Goal: Information Seeking & Learning: Understand process/instructions

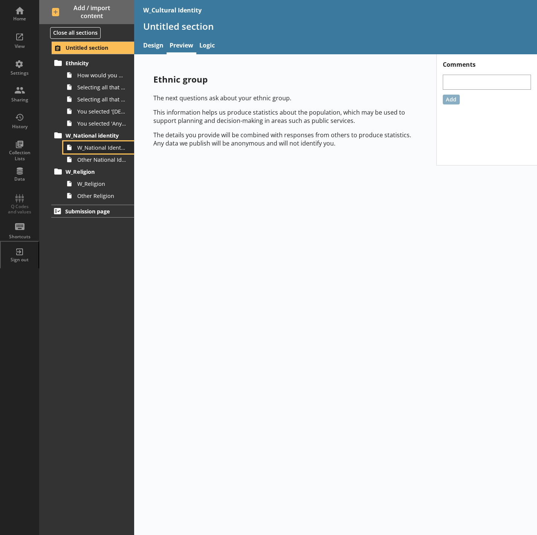
drag, startPoint x: 91, startPoint y: 150, endPoint x: 99, endPoint y: 145, distance: 10.0
click at [91, 150] on span "W_National Identity" at bounding box center [101, 147] width 49 height 7
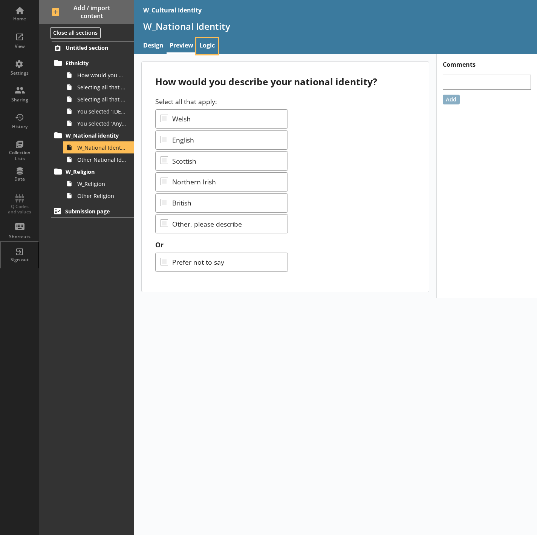
click at [206, 46] on link "Logic" at bounding box center [206, 46] width 21 height 16
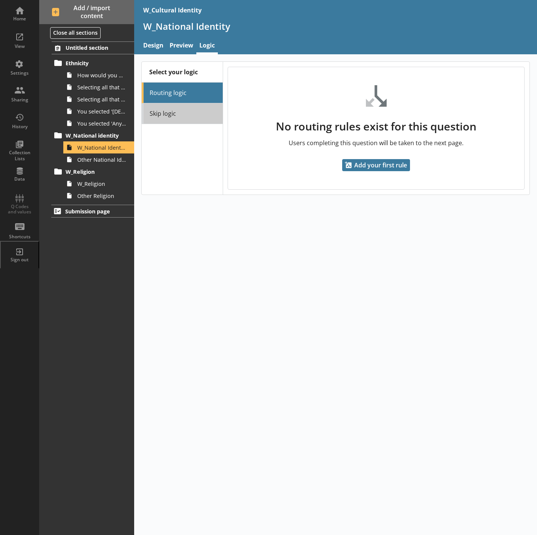
click at [189, 111] on link "Skip logic" at bounding box center [182, 113] width 81 height 21
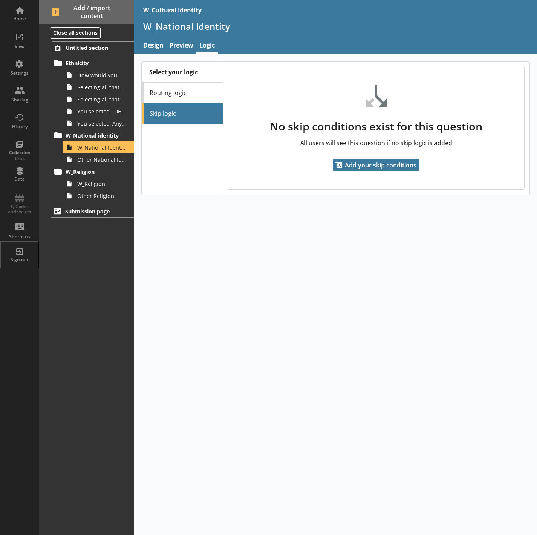
click at [189, 92] on link "Routing logic" at bounding box center [182, 93] width 81 height 21
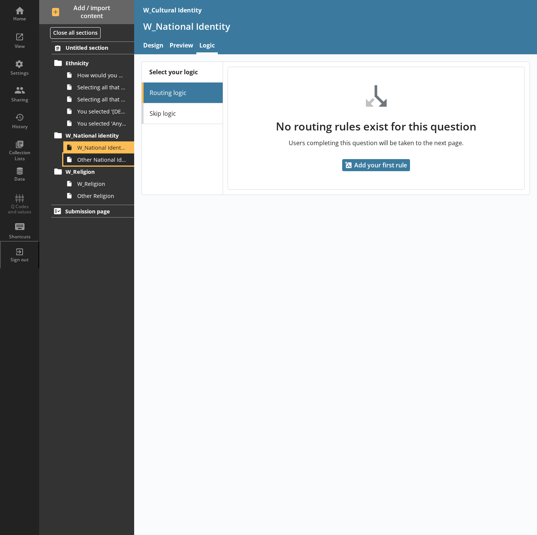
click at [109, 158] on span "Other National Identity" at bounding box center [101, 159] width 49 height 7
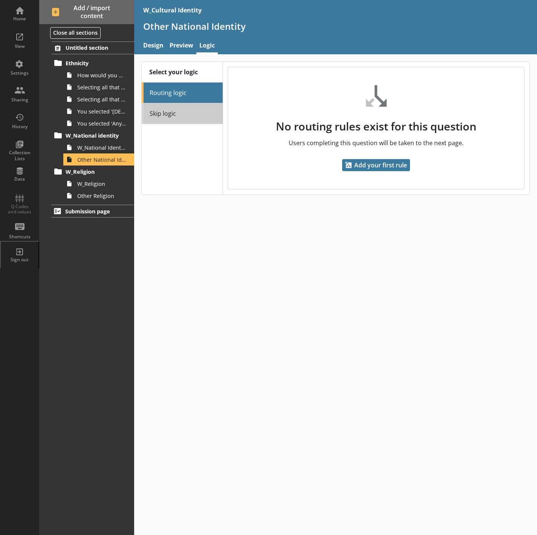
click at [173, 110] on link "Skip logic" at bounding box center [182, 113] width 81 height 21
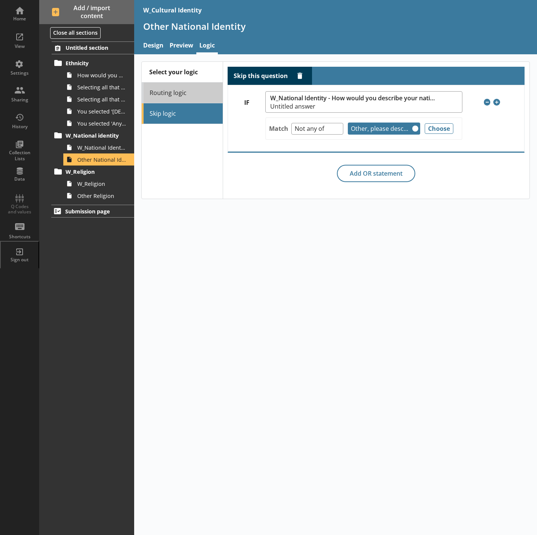
click at [187, 86] on link "Routing logic" at bounding box center [182, 93] width 81 height 21
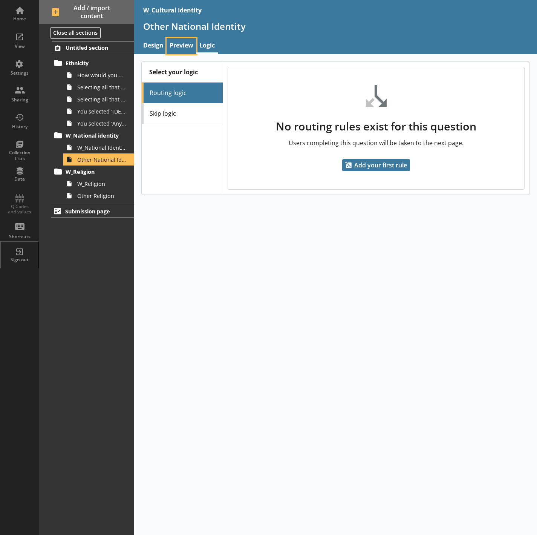
click at [180, 44] on link "Preview" at bounding box center [182, 46] width 30 height 16
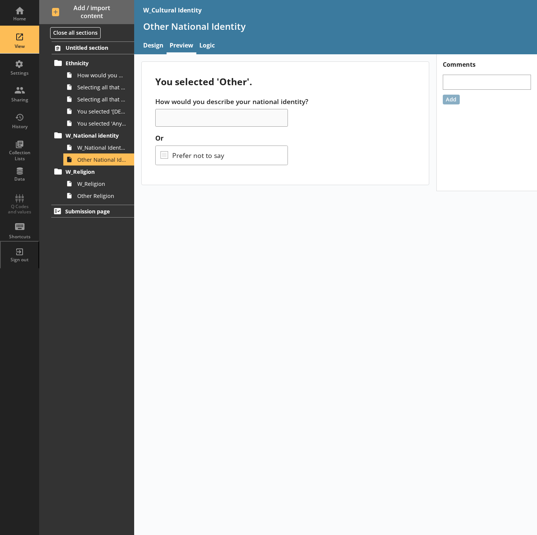
click at [32, 42] on div "View" at bounding box center [19, 40] width 26 height 26
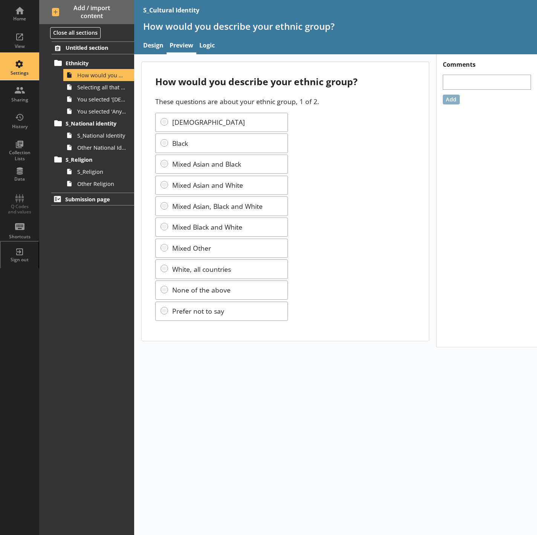
click at [27, 76] on div "Settings" at bounding box center [19, 73] width 26 height 6
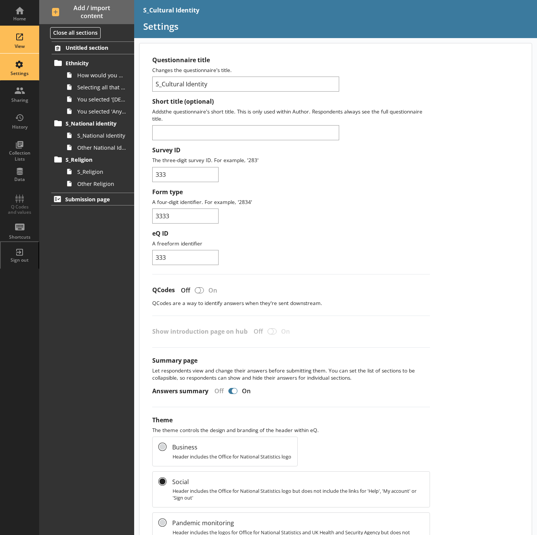
click at [15, 48] on div "View" at bounding box center [19, 46] width 26 height 6
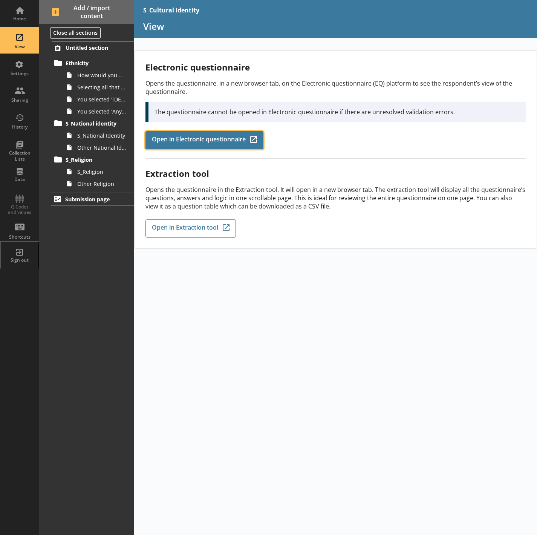
click at [242, 138] on span "Open in Electronic questionnaire" at bounding box center [199, 140] width 94 height 8
